Goal: Task Accomplishment & Management: Manage account settings

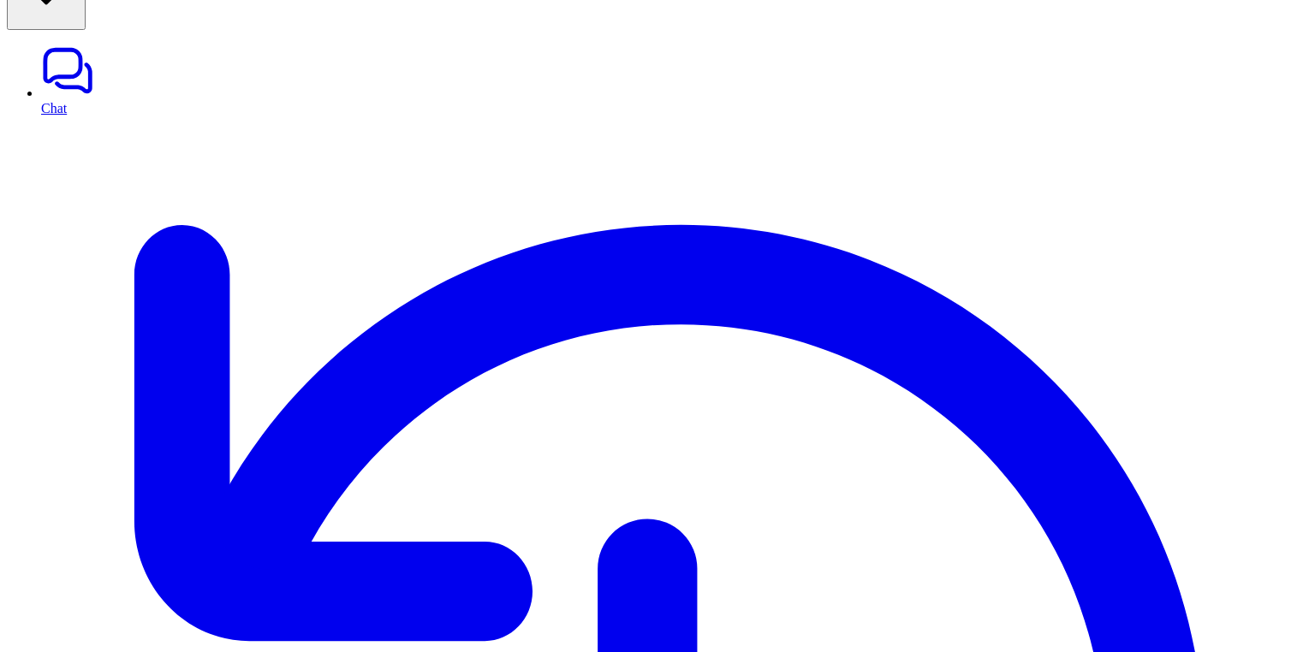
scroll to position [87, 0]
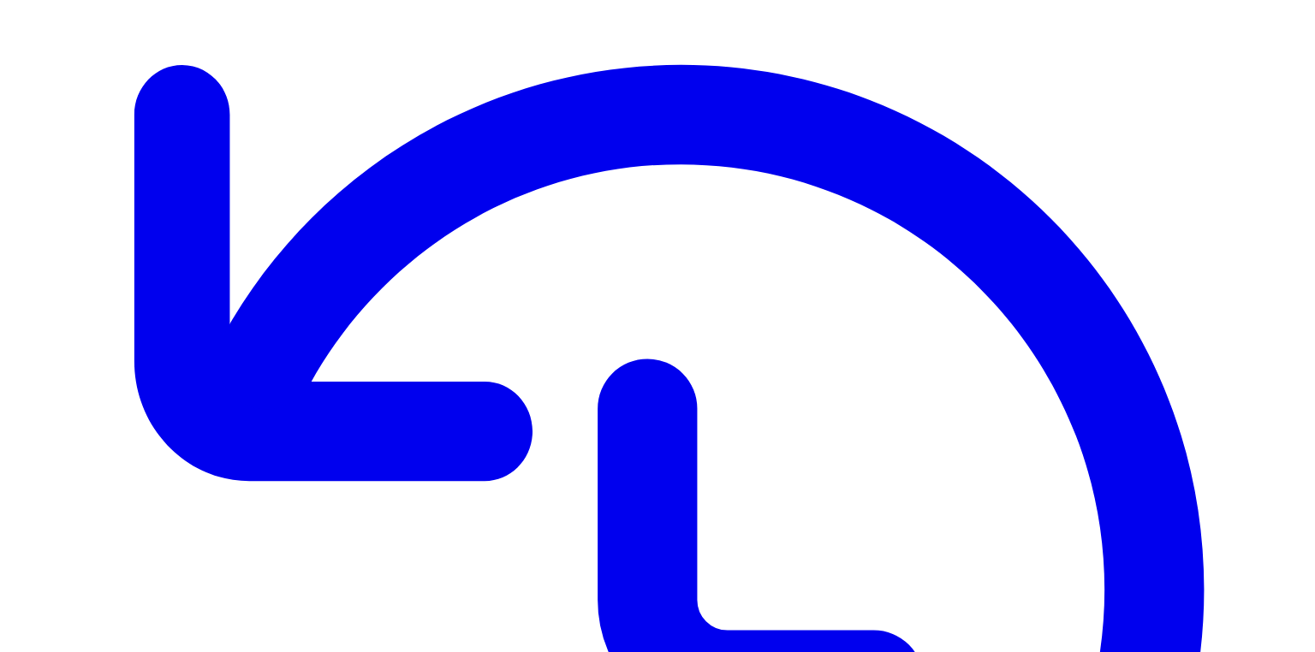
scroll to position [0, 0]
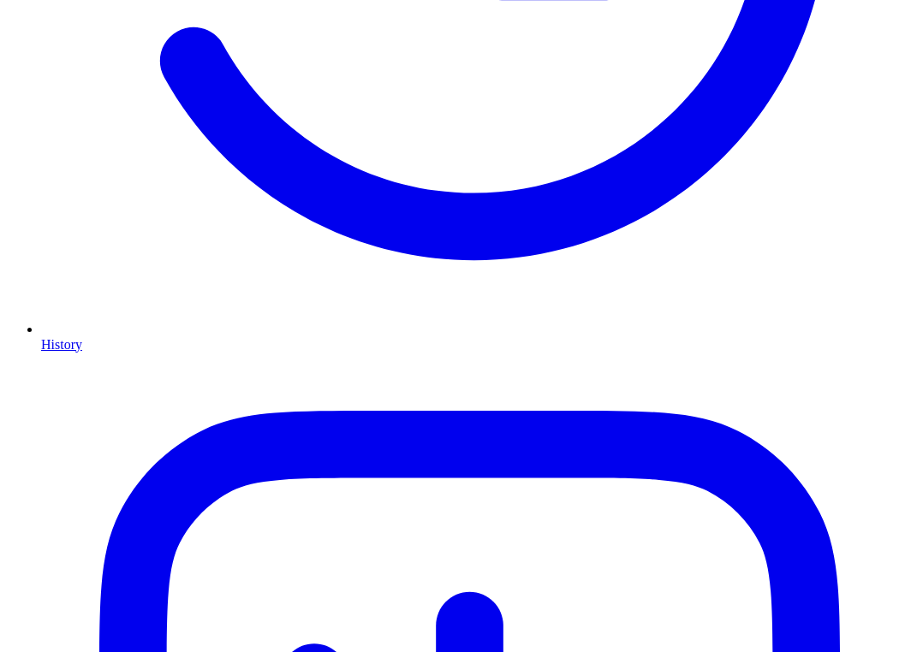
scroll to position [713, 0]
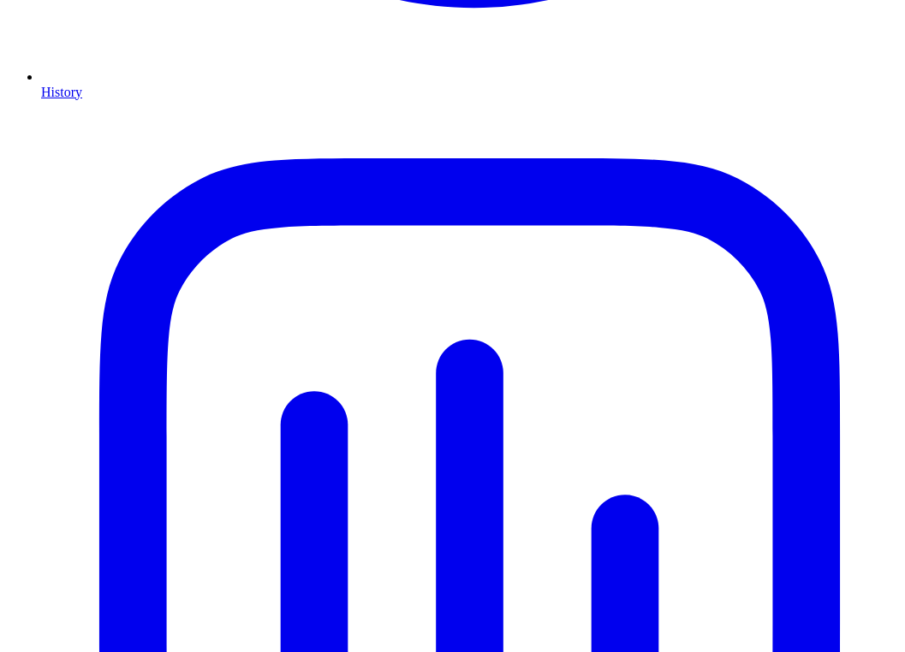
scroll to position [956, 0]
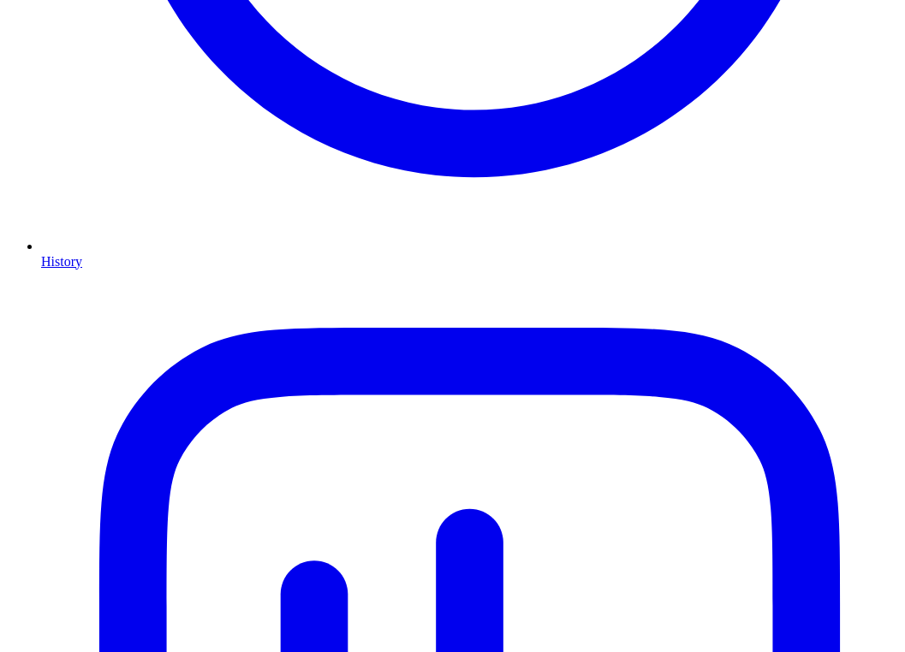
scroll to position [775, 0]
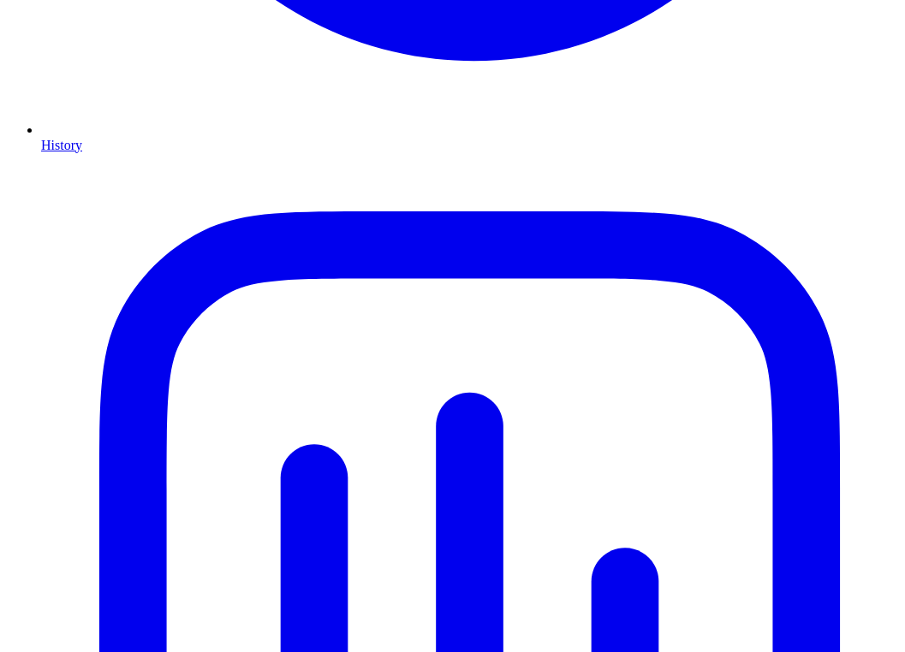
scroll to position [903, 0]
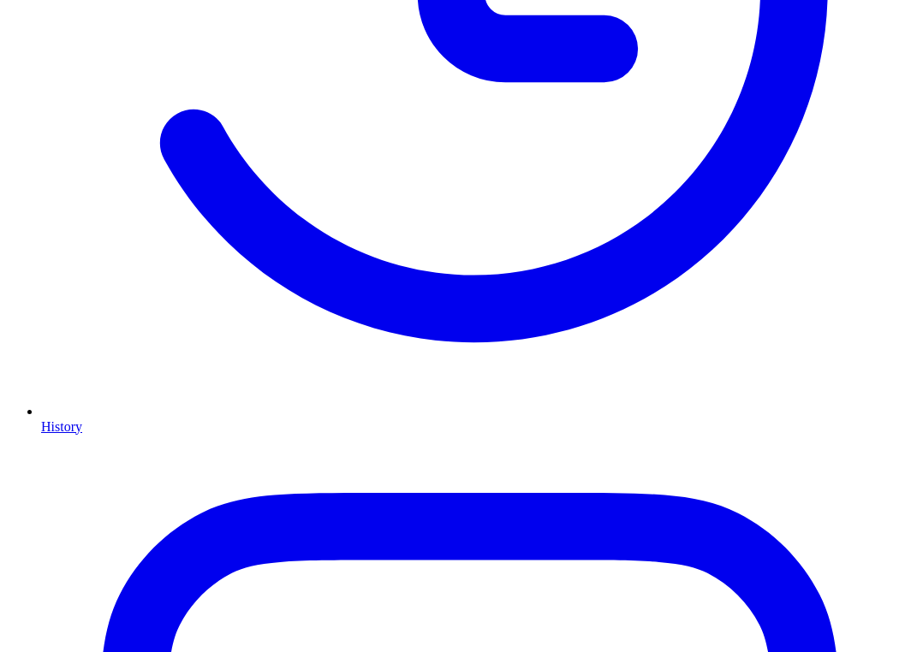
scroll to position [674, 0]
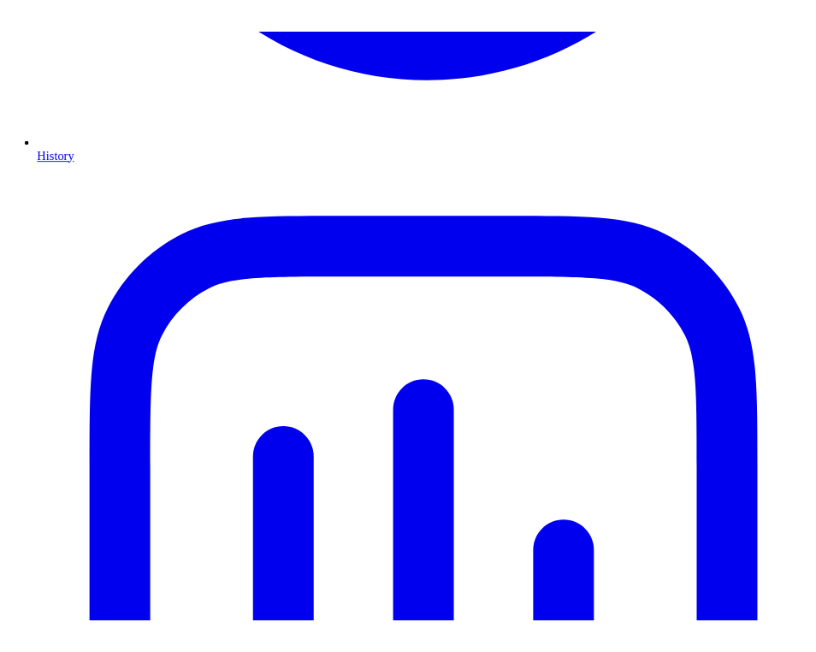
scroll to position [905, 0]
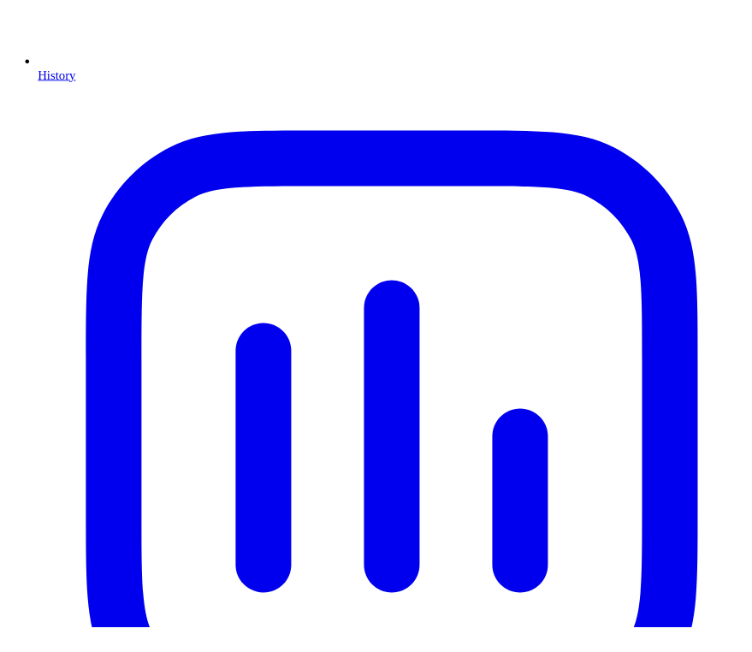
scroll to position [923, 0]
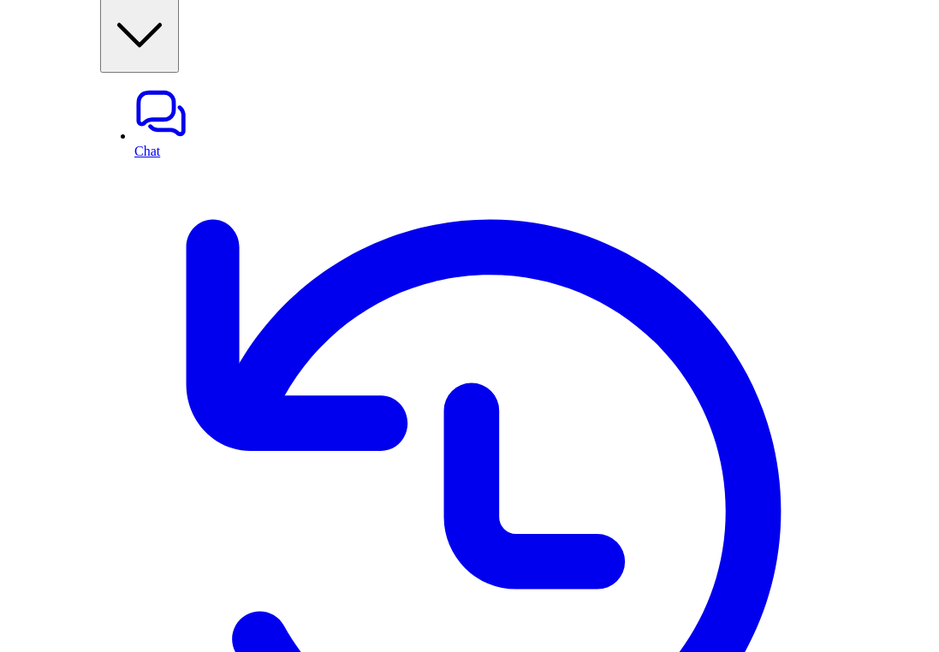
scroll to position [0, 0]
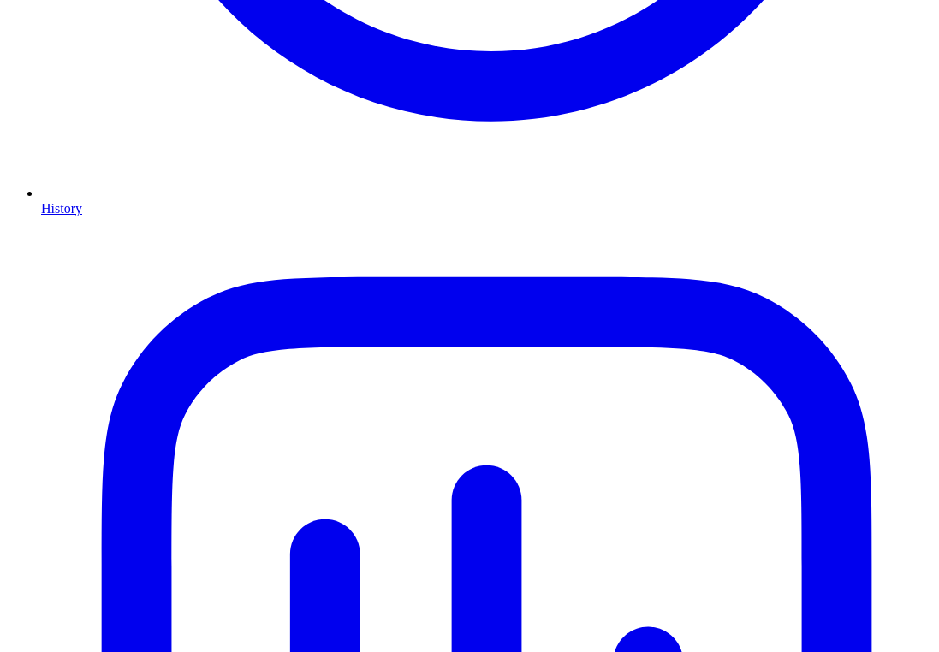
scroll to position [905, 0]
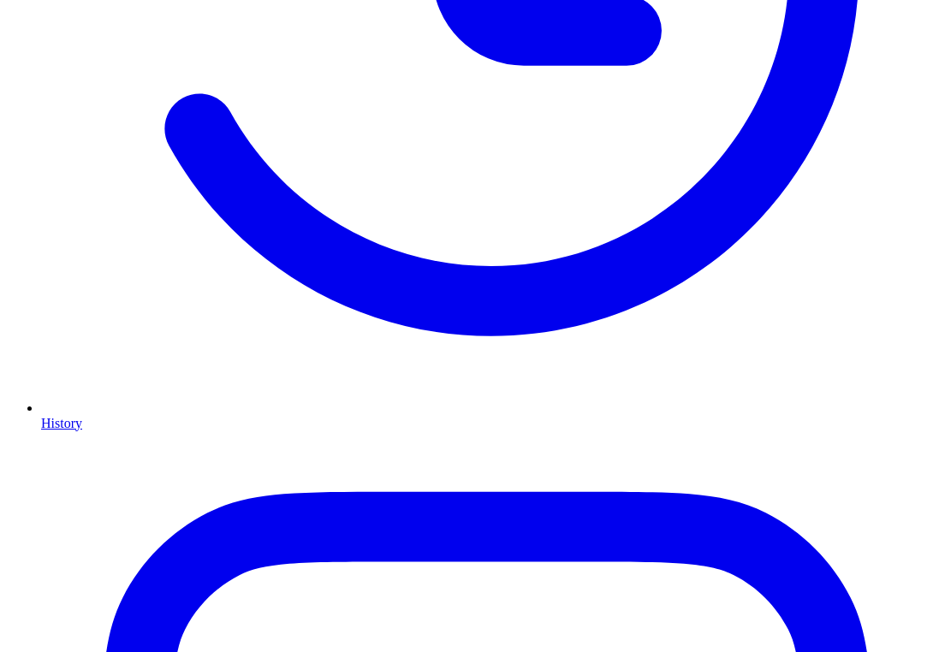
scroll to position [676, 0]
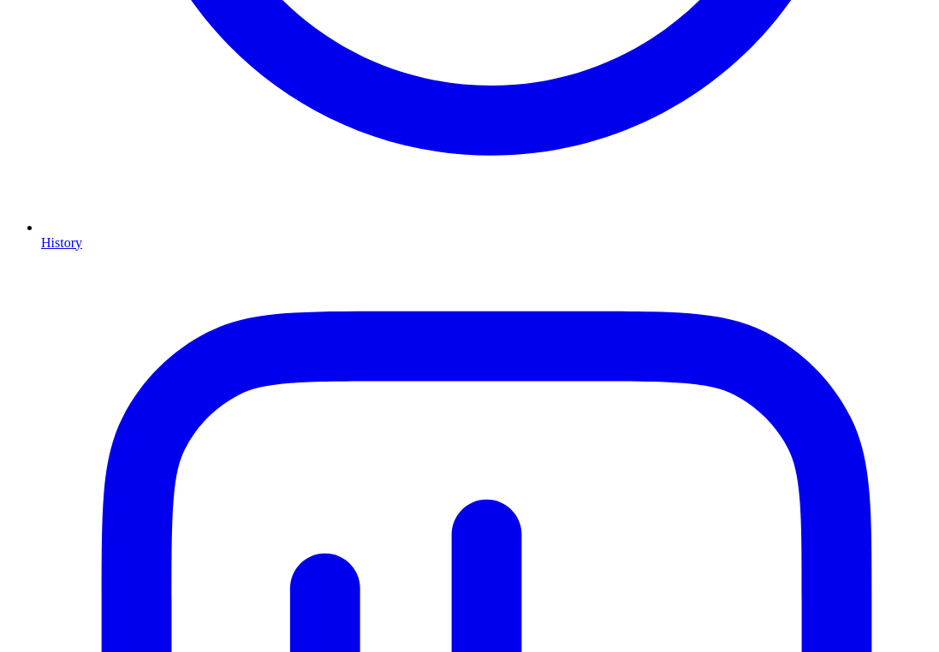
scroll to position [846, 0]
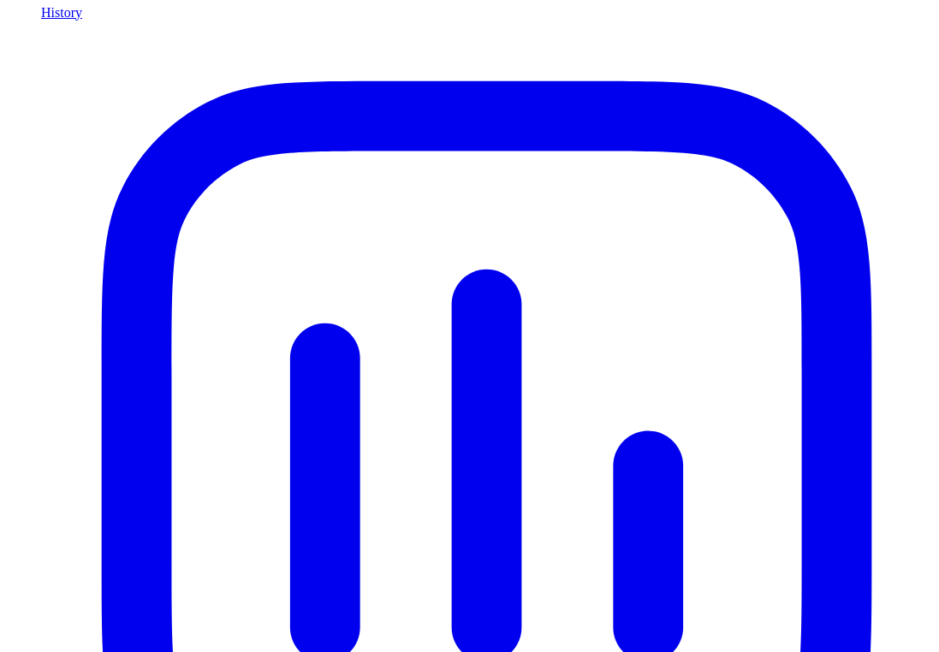
scroll to position [1059, 0]
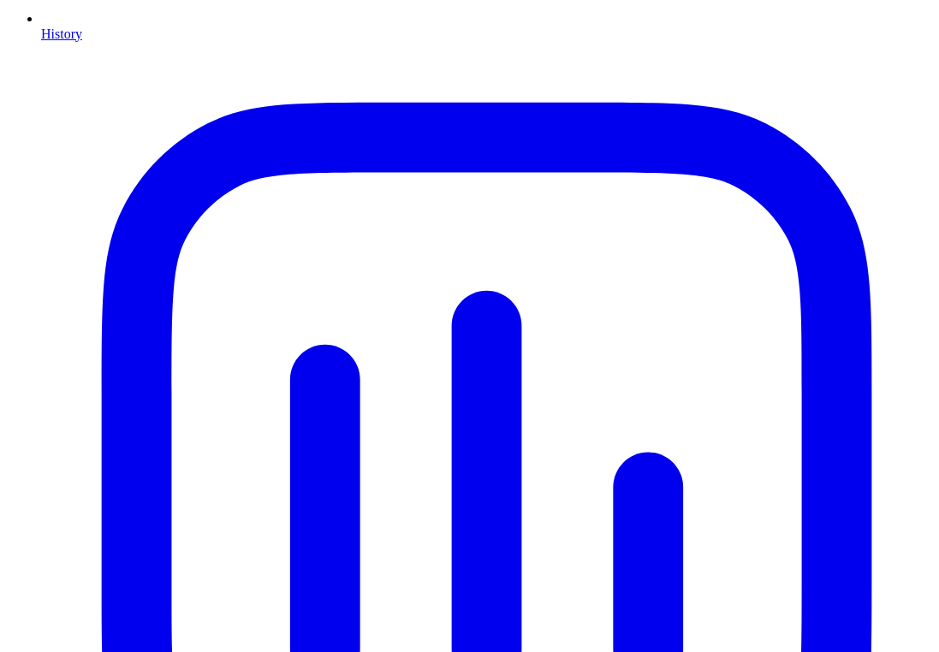
scroll to position [914, 0]
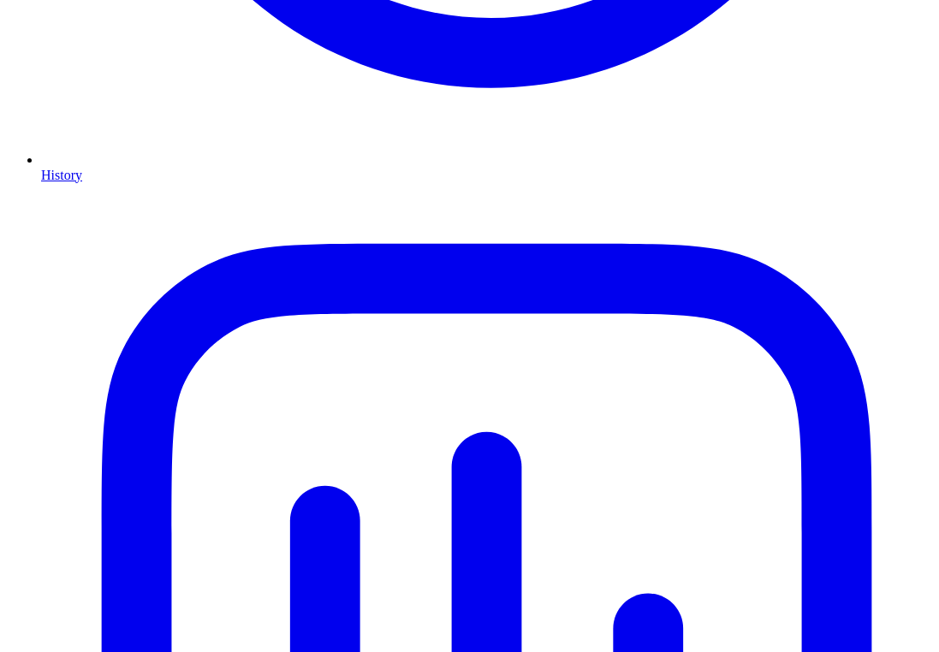
scroll to position [811, 0]
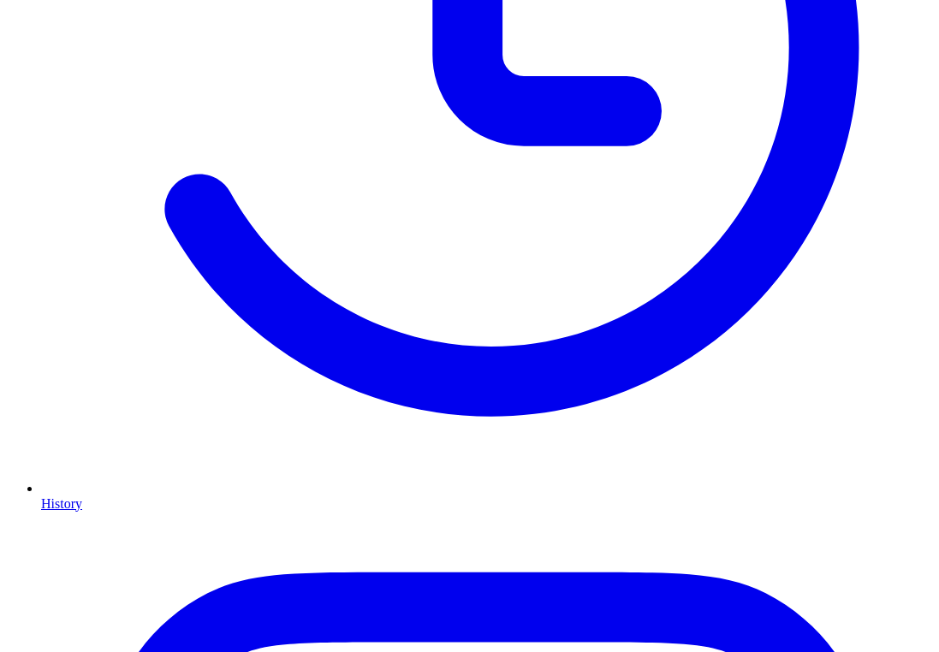
scroll to position [1162, 0]
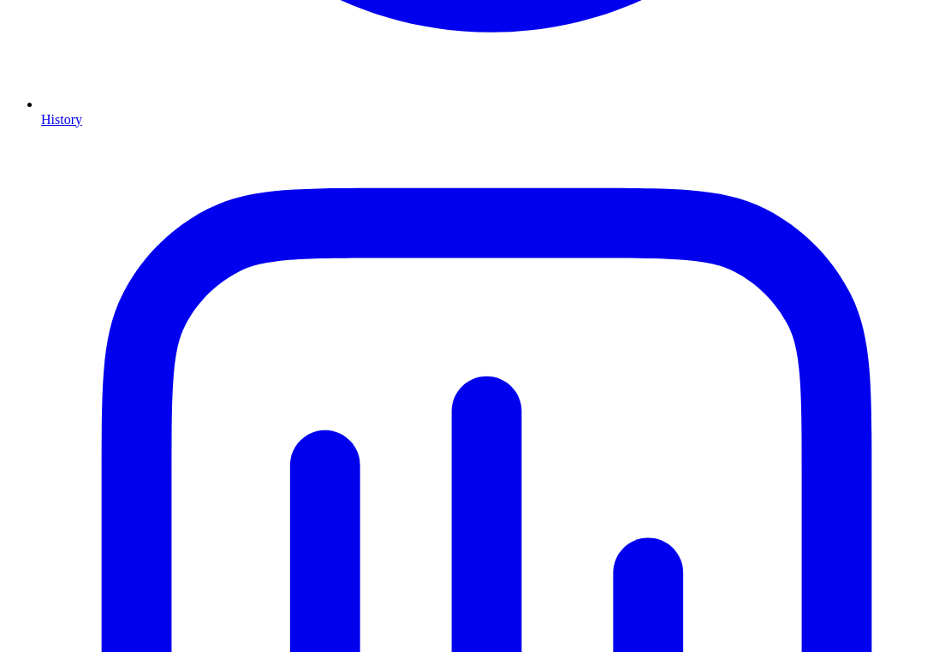
scroll to position [827, 0]
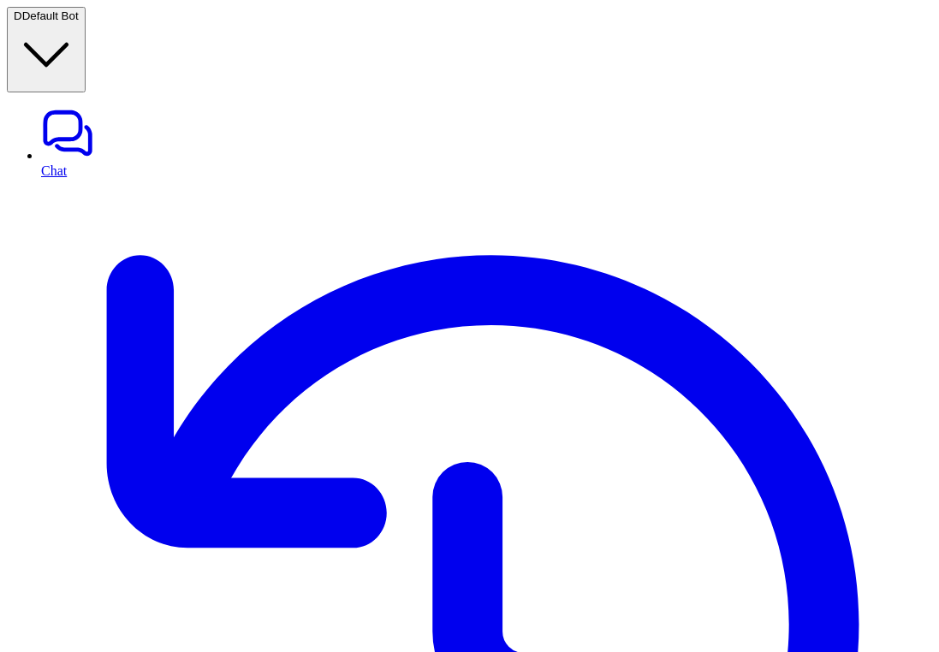
drag, startPoint x: 599, startPoint y: 224, endPoint x: 626, endPoint y: 228, distance: 27.6
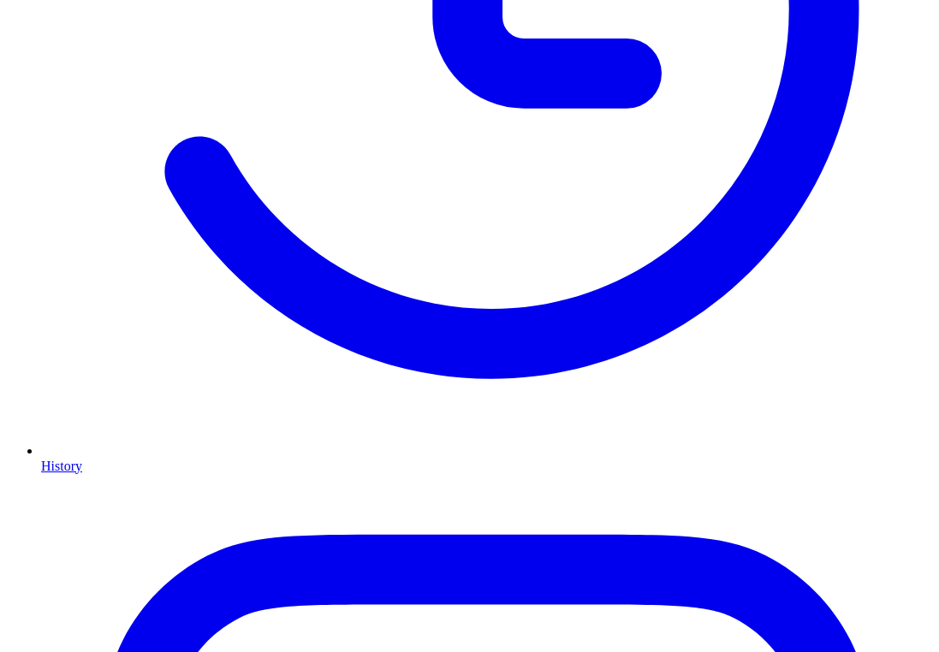
scroll to position [674, 0]
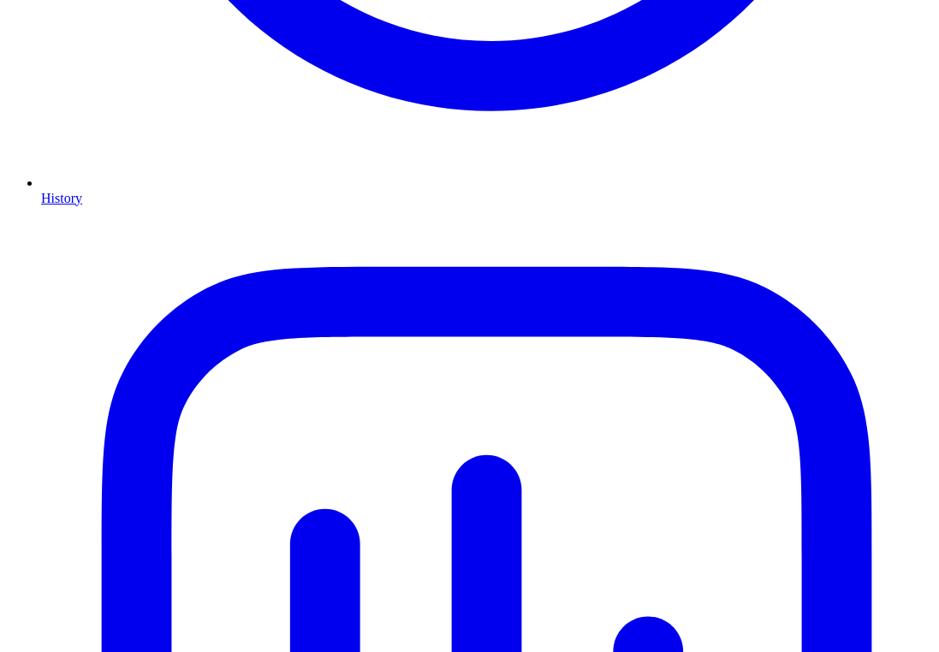
scroll to position [925, 0]
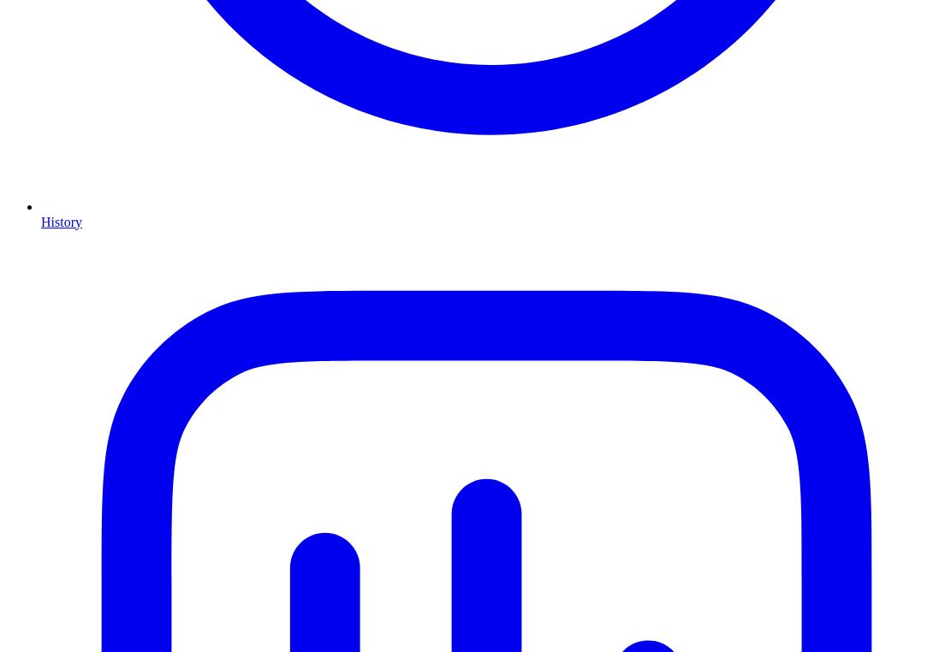
scroll to position [861, 0]
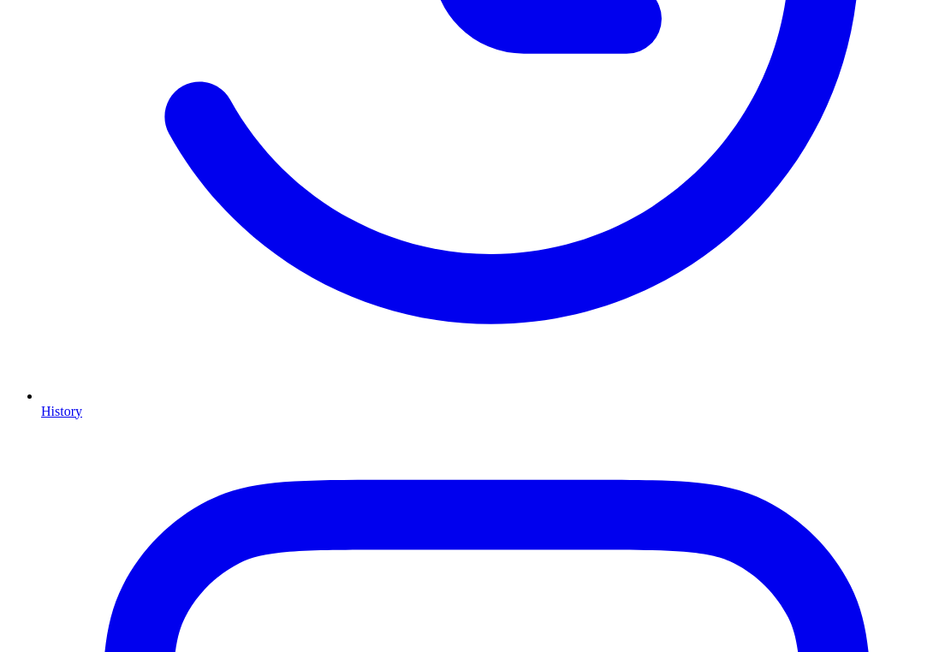
scroll to position [716, 0]
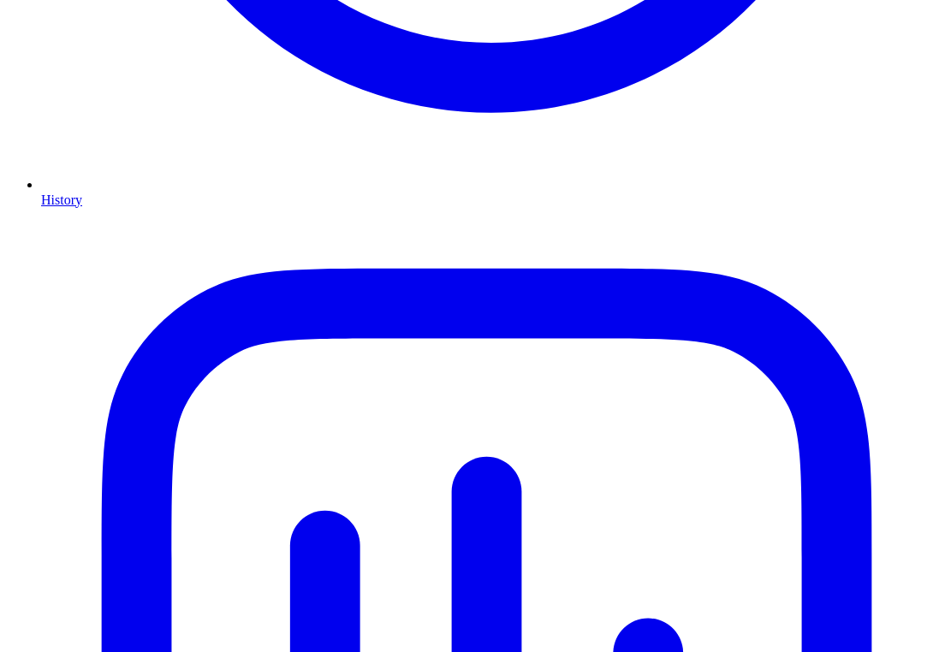
scroll to position [905, 0]
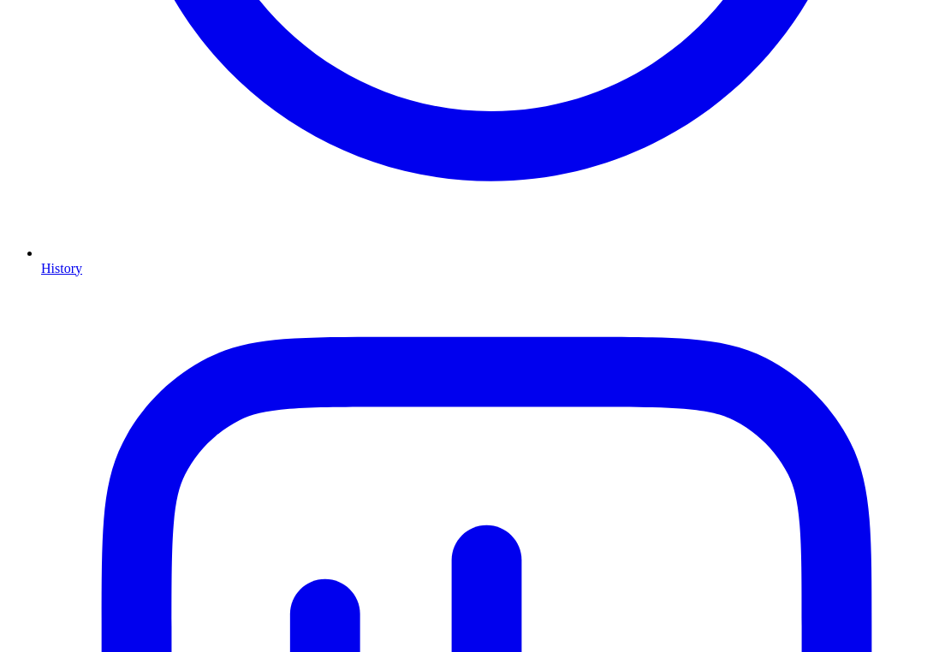
scroll to position [810, 0]
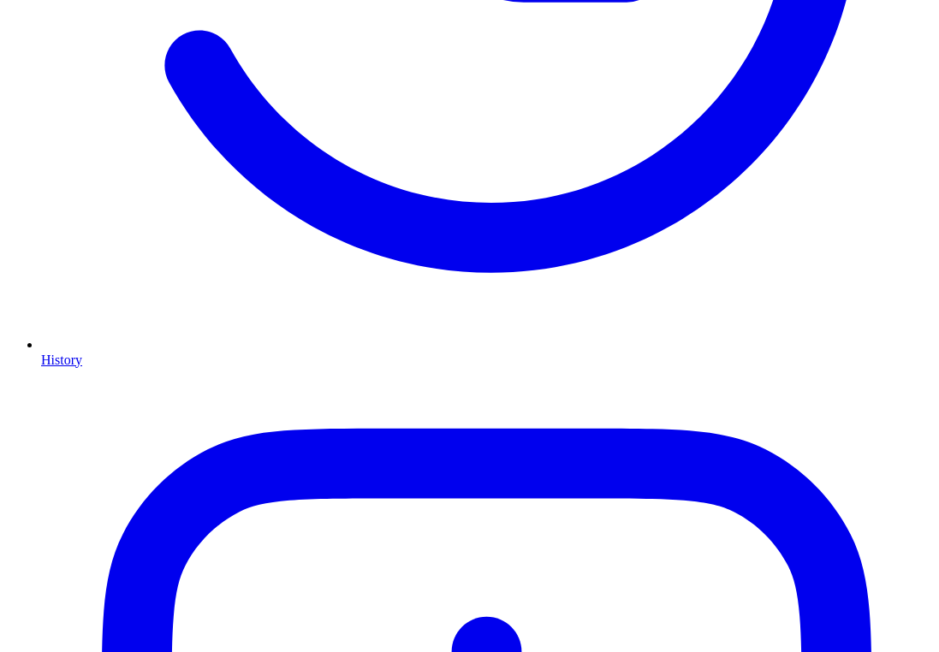
scroll to position [723, 0]
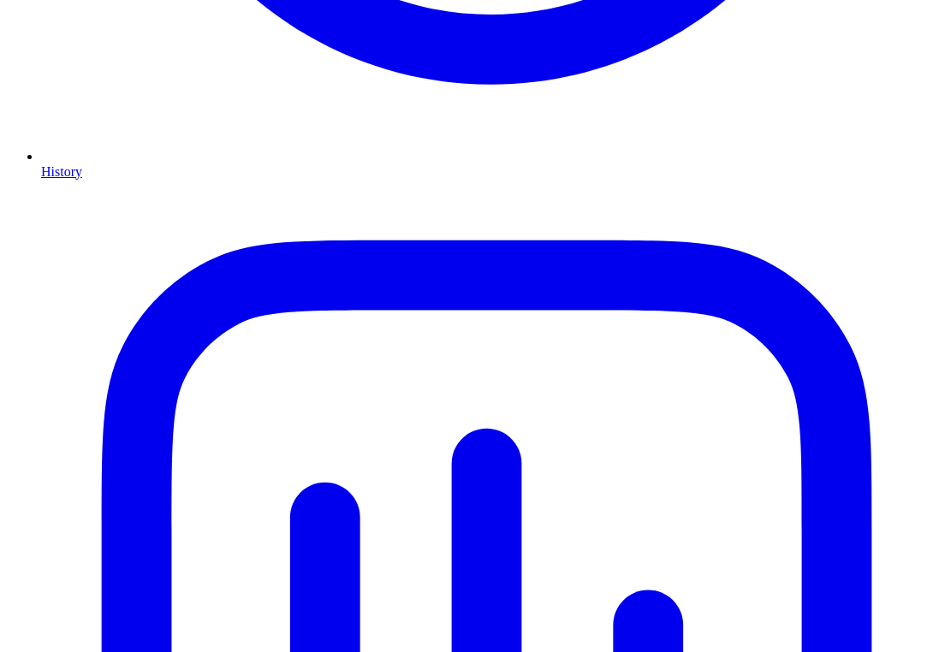
scroll to position [945, 0]
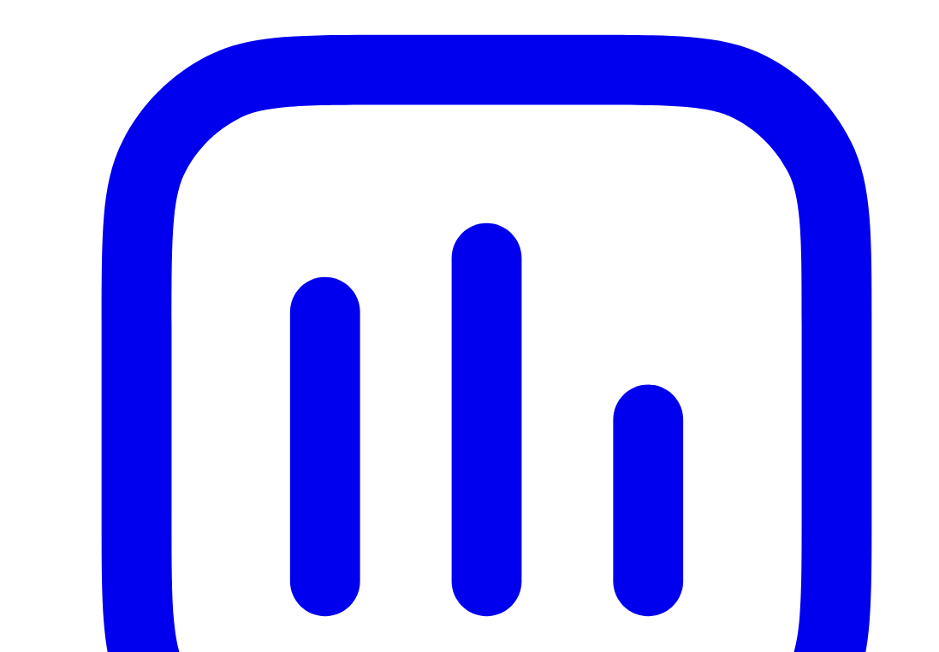
scroll to position [1162, 0]
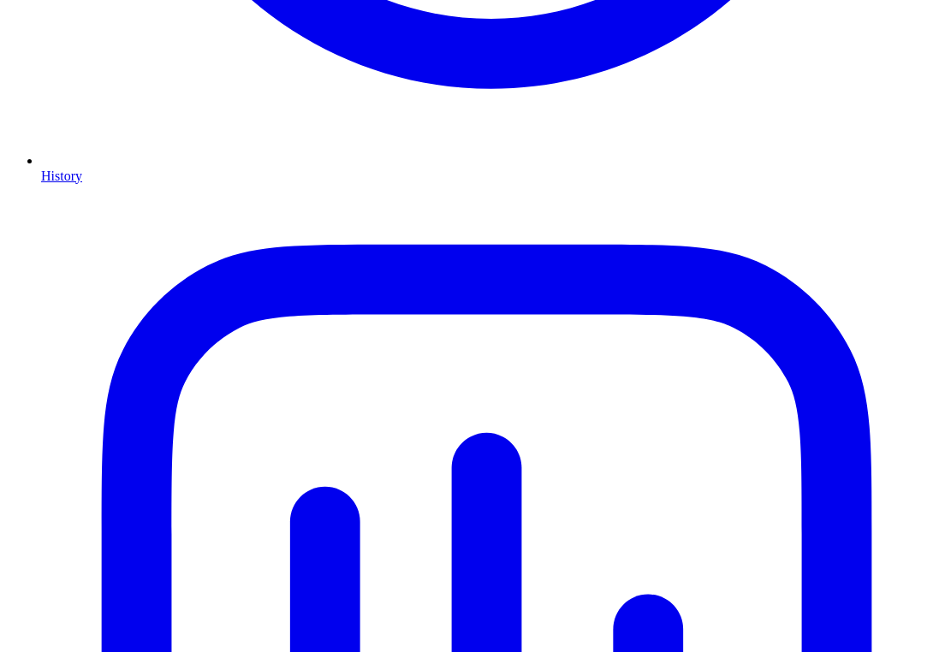
scroll to position [905, 0]
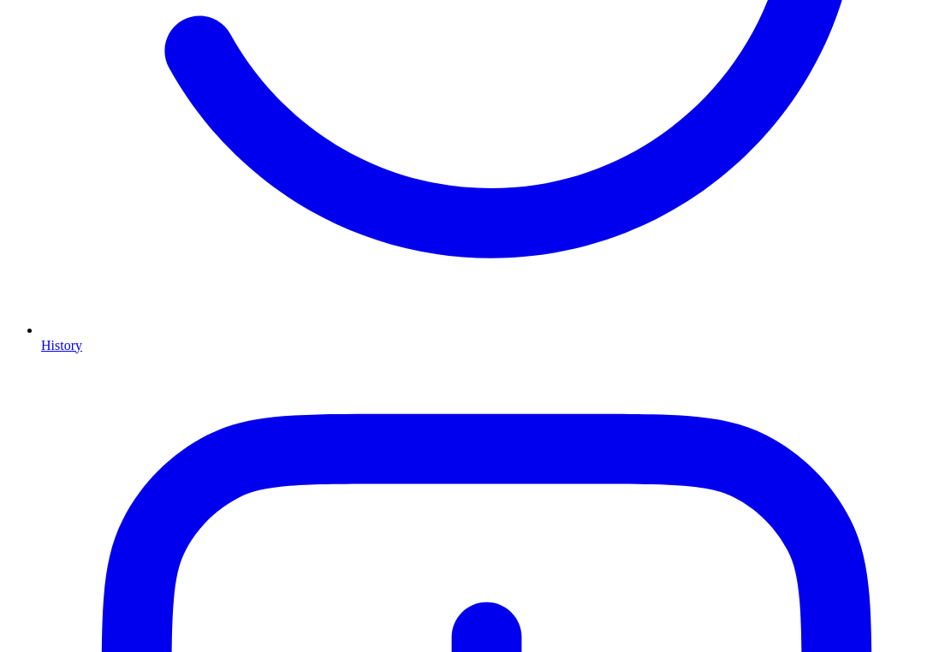
scroll to position [757, 0]
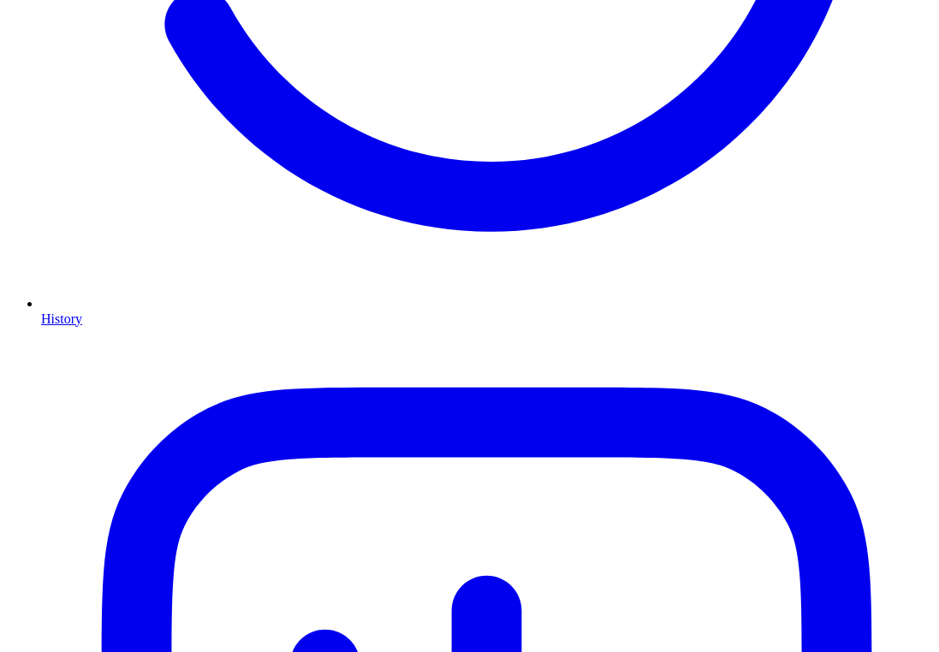
scroll to position [763, 0]
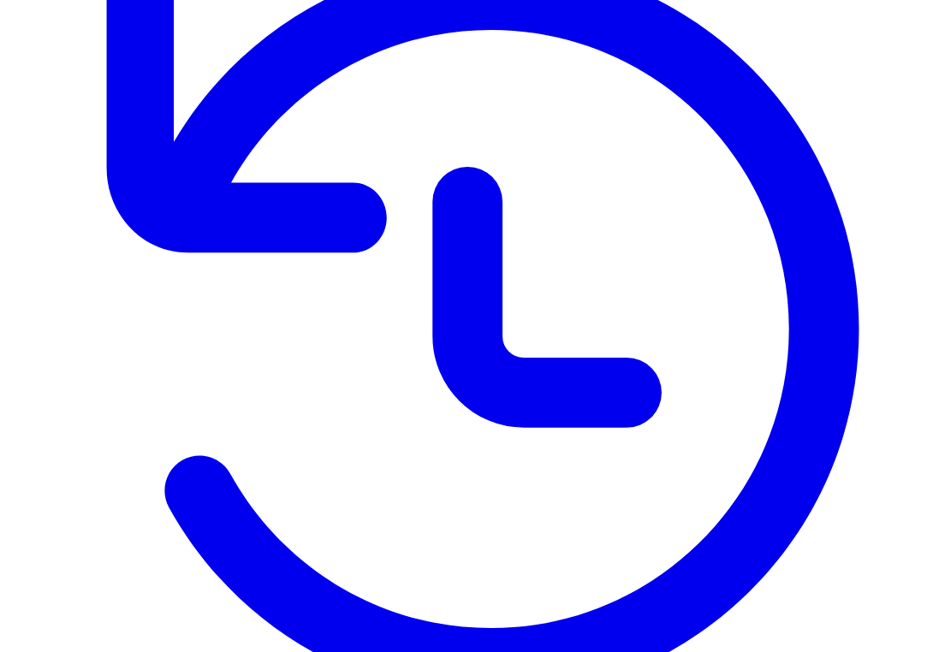
scroll to position [290, 0]
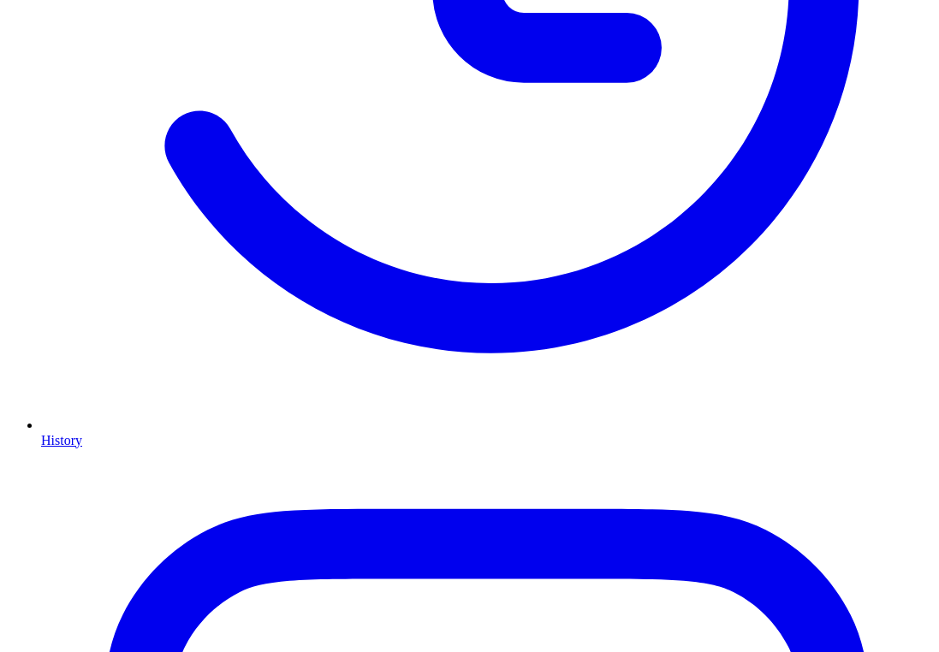
scroll to position [648, 0]
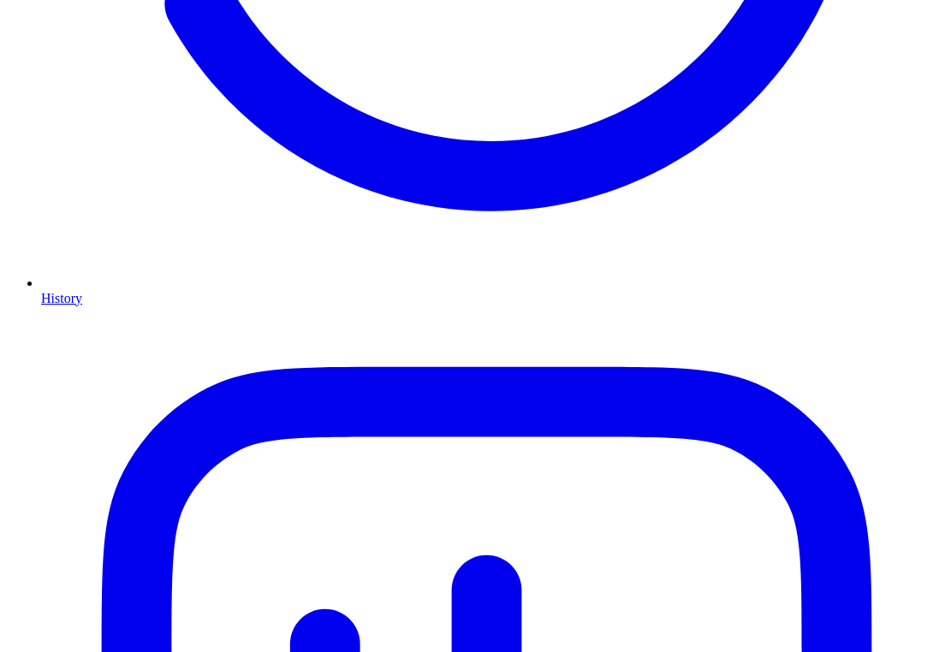
scroll to position [810, 0]
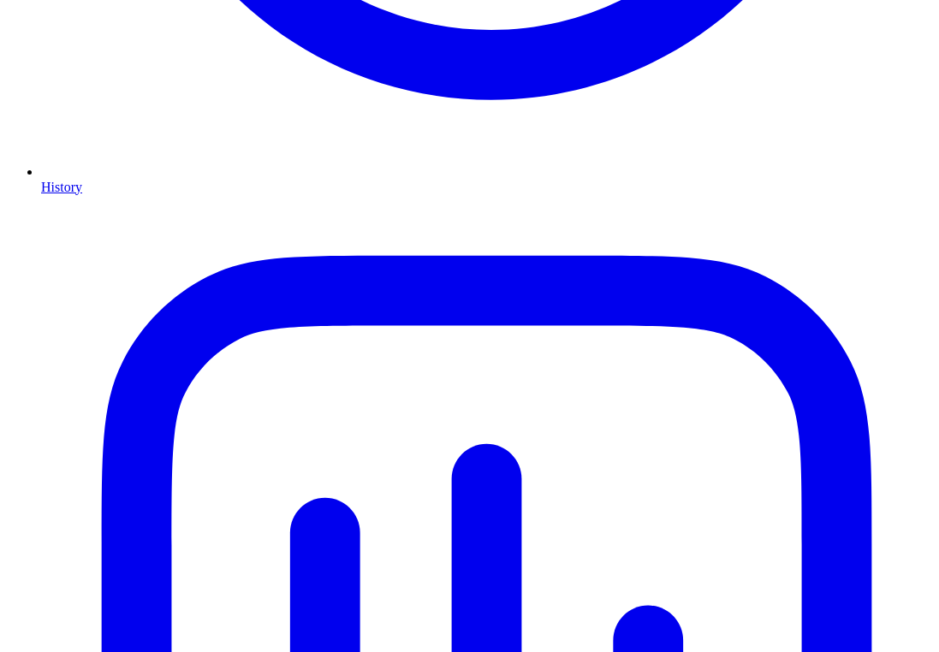
scroll to position [933, 0]
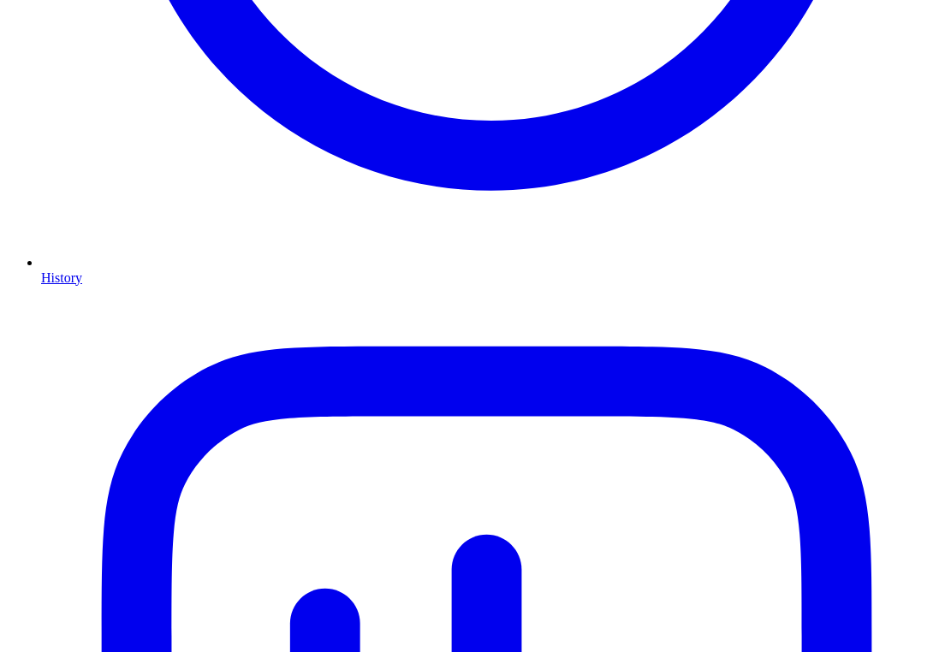
scroll to position [775, 0]
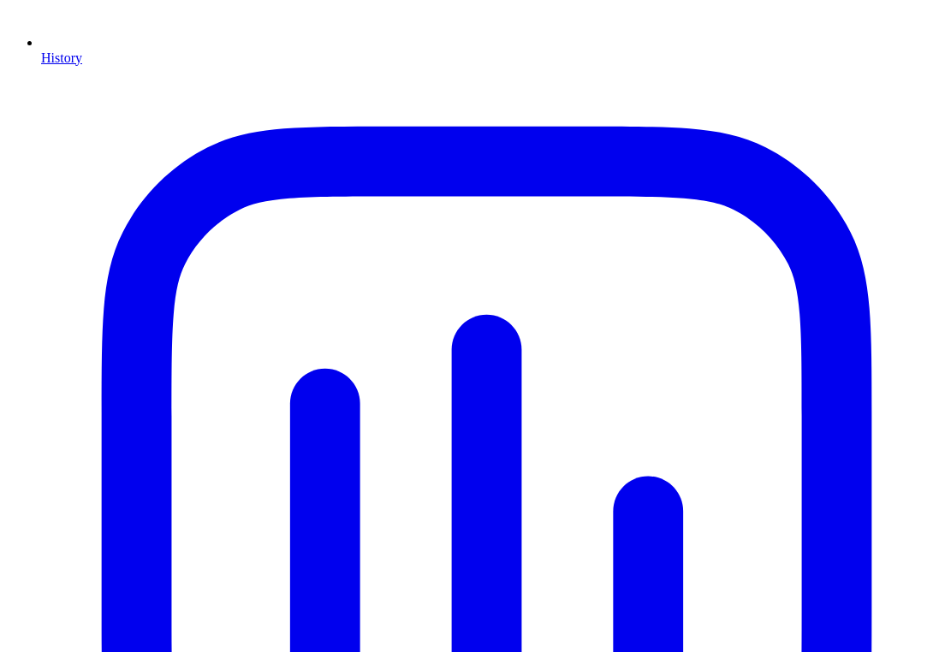
scroll to position [1077, 0]
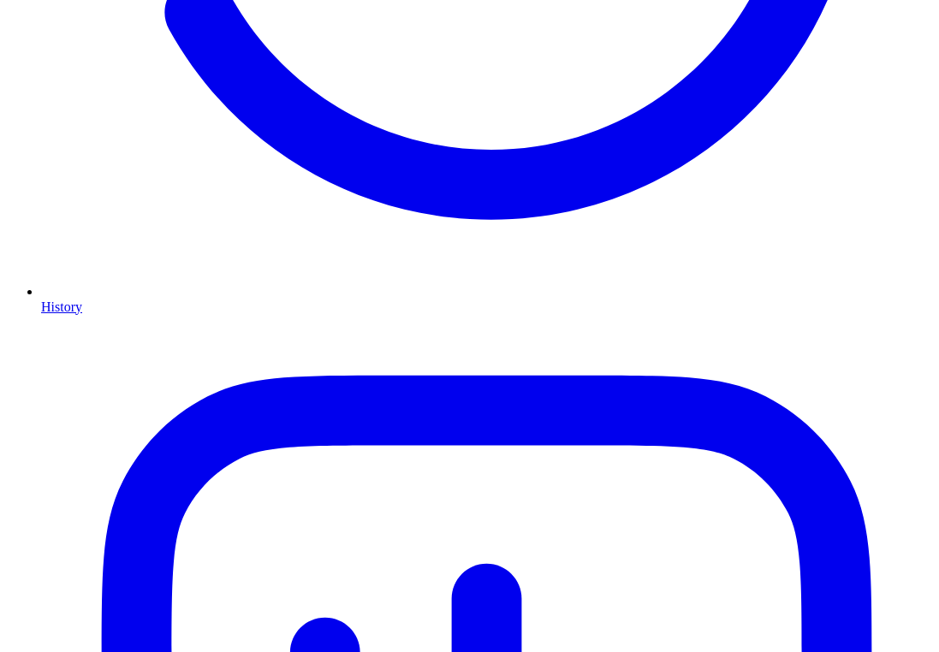
scroll to position [756, 0]
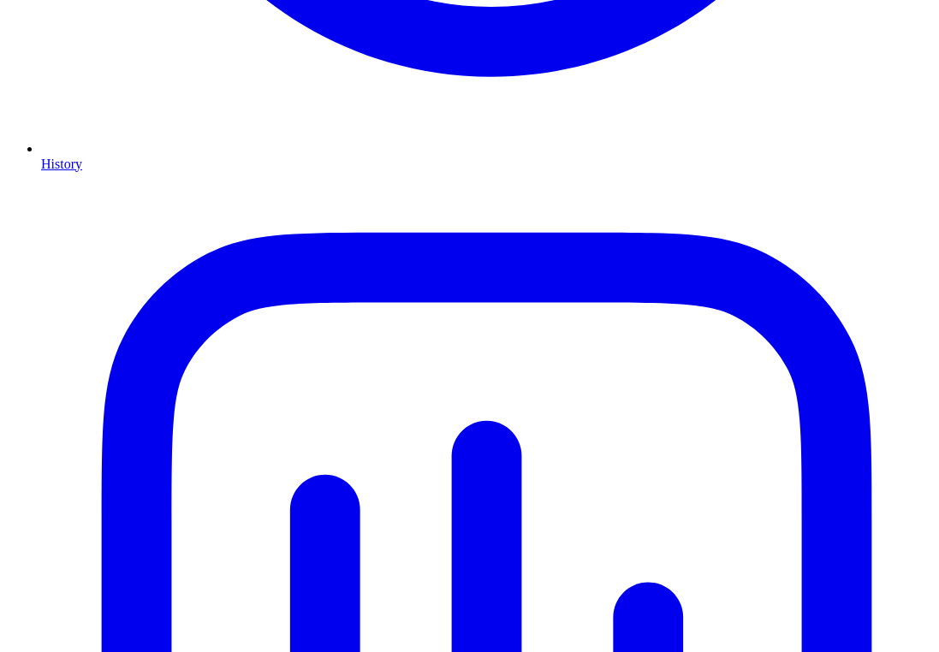
scroll to position [931, 0]
